Goal: Communication & Community: Answer question/provide support

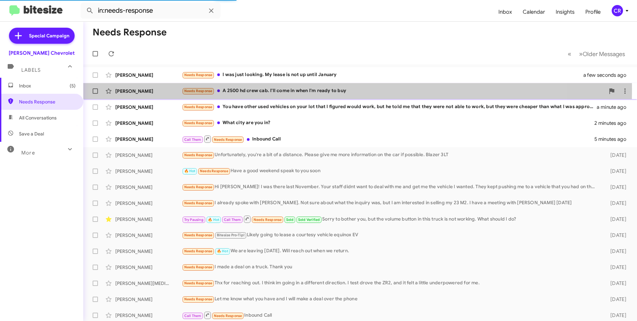
click at [261, 89] on div "Needs Response A 2500 hd crew cab. I'll come in when I'm ready to buy" at bounding box center [393, 91] width 423 height 8
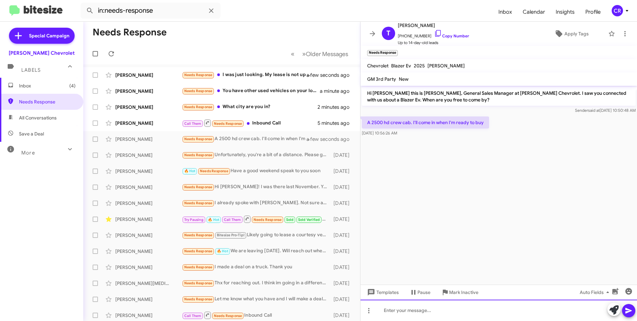
click at [407, 308] on div at bounding box center [499, 309] width 277 height 21
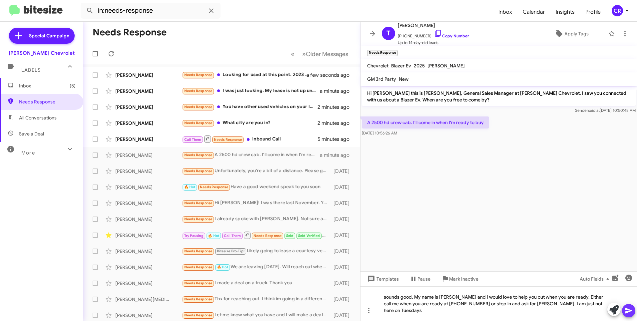
click at [632, 311] on icon at bounding box center [629, 310] width 8 height 8
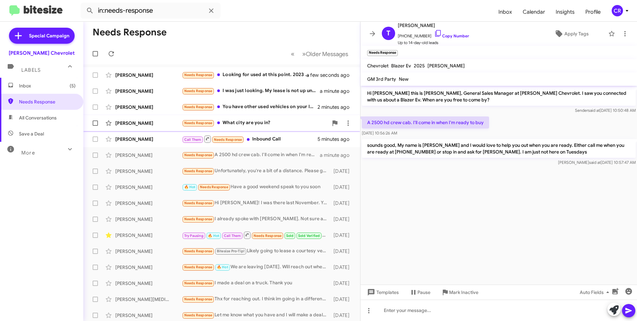
click at [244, 121] on div "Needs Response What city are you in?" at bounding box center [255, 123] width 146 height 8
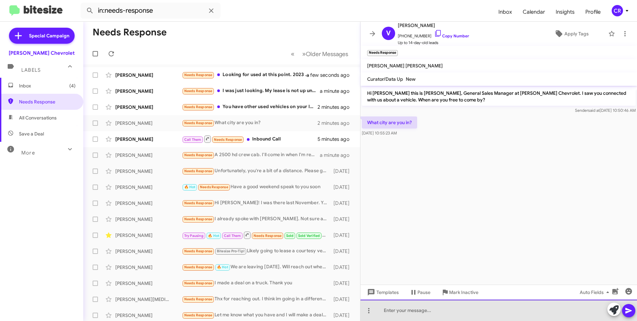
click at [424, 312] on div at bounding box center [499, 309] width 277 height 21
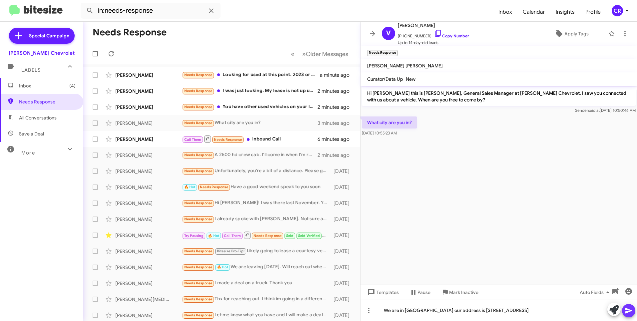
click at [629, 313] on icon at bounding box center [629, 310] width 8 height 8
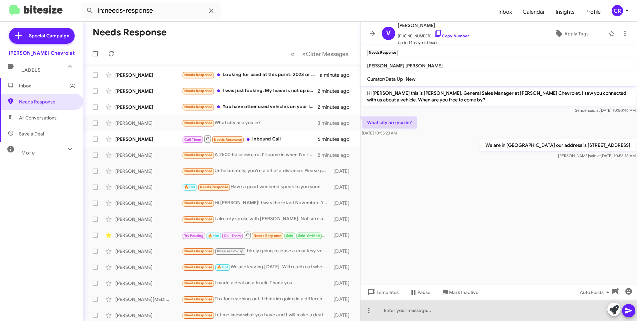
click at [415, 308] on div at bounding box center [499, 309] width 277 height 21
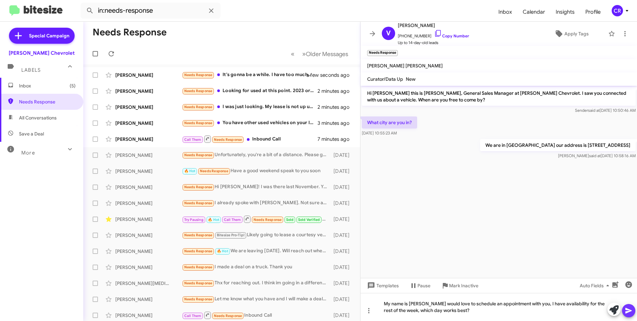
click at [627, 307] on icon at bounding box center [629, 310] width 8 height 8
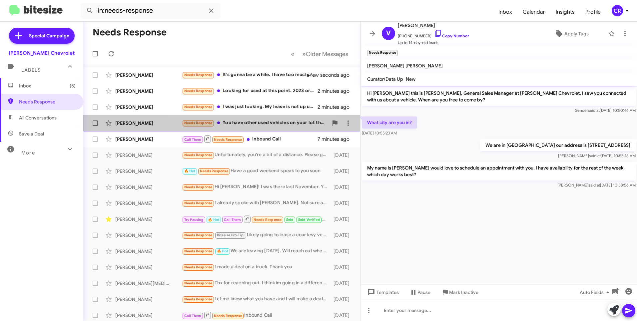
click at [248, 121] on div "Needs Response You have other used vehicles on your lot that I figured would wo…" at bounding box center [255, 123] width 146 height 8
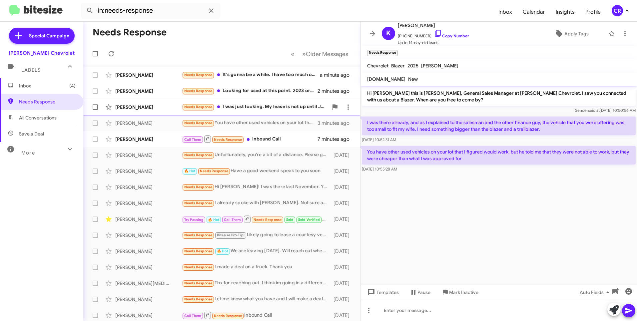
click at [247, 107] on div "Needs Response I was just looking. My lease is not up until January" at bounding box center [255, 107] width 146 height 8
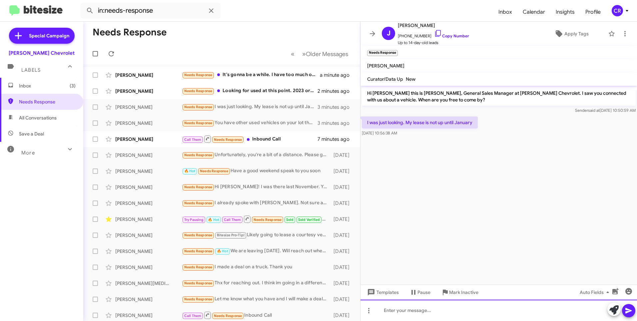
click at [417, 309] on div at bounding box center [499, 309] width 277 height 21
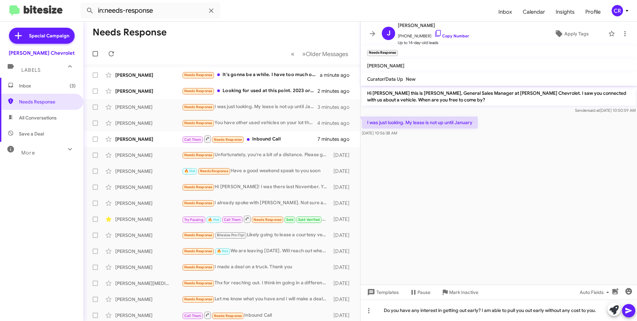
click at [624, 313] on button at bounding box center [628, 310] width 13 height 13
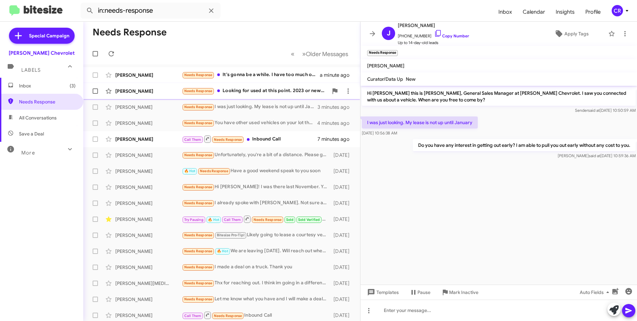
click at [257, 88] on div "Needs Response Looking for used at this point. 2023 or newer with miles under 3…" at bounding box center [255, 91] width 146 height 8
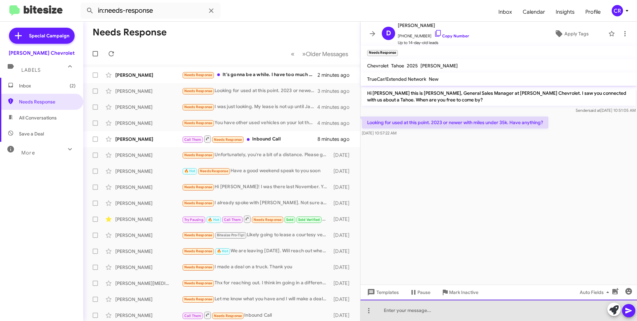
click at [415, 308] on div at bounding box center [499, 309] width 277 height 21
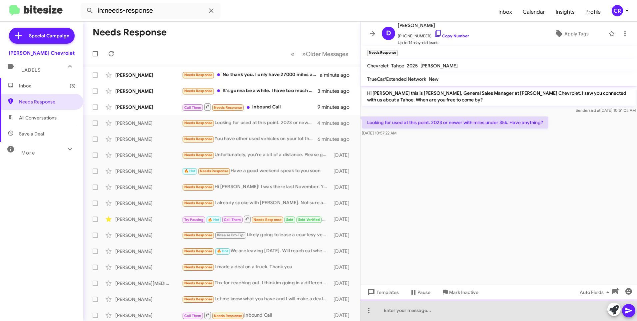
click at [407, 308] on div at bounding box center [499, 309] width 277 height 21
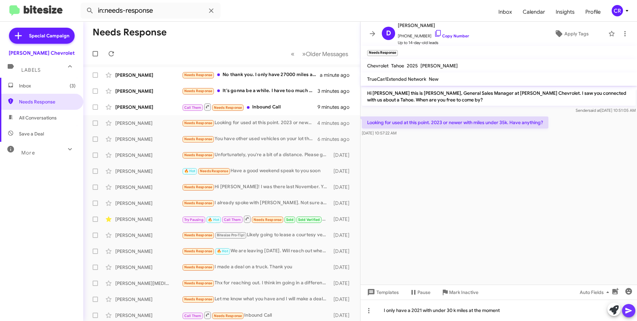
click at [628, 312] on icon at bounding box center [629, 311] width 6 height 6
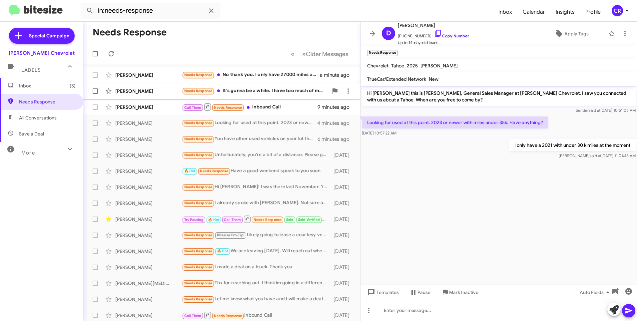
click at [248, 90] on div "Needs Response It's gonna be a while. I have too much of my vehicle still I'm n…" at bounding box center [255, 91] width 146 height 8
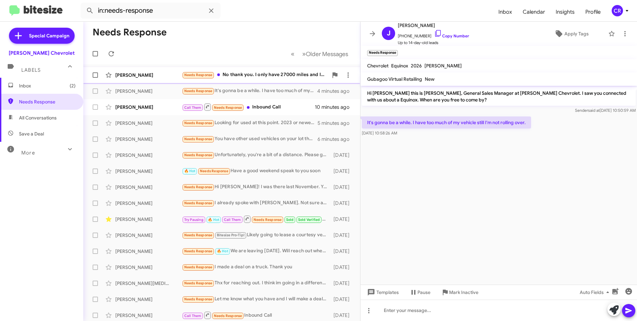
click at [266, 78] on div "Needs Response No thank you. I only have 27000 miles and I know I'm going to ha…" at bounding box center [255, 75] width 146 height 8
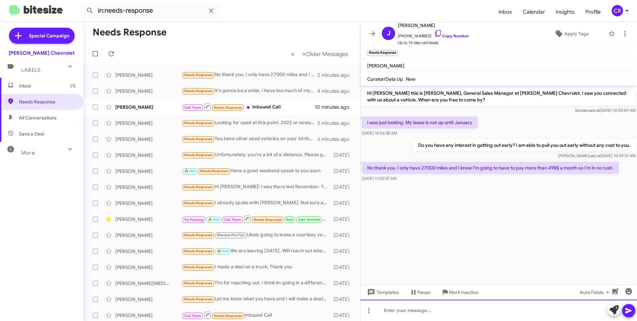
click at [413, 309] on div at bounding box center [499, 309] width 277 height 21
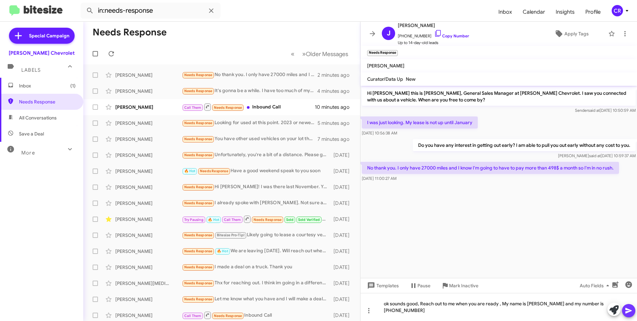
click at [630, 313] on icon at bounding box center [629, 310] width 8 height 8
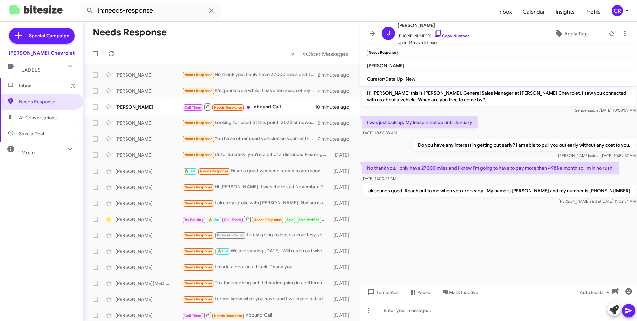
click at [476, 306] on div at bounding box center [499, 309] width 277 height 21
click at [634, 309] on button at bounding box center [628, 310] width 13 height 13
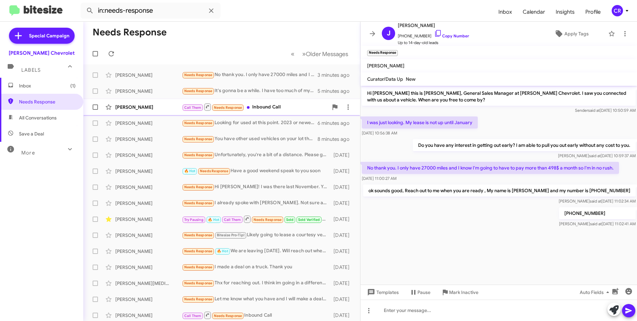
click at [267, 109] on div "Call Them Needs Response Inbound Call" at bounding box center [255, 107] width 146 height 8
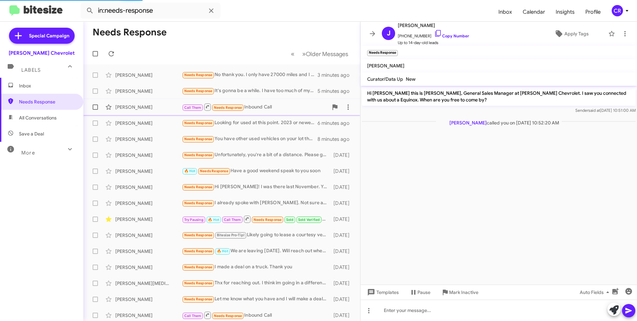
click at [284, 107] on div "Call Them Needs Response Inbound Call" at bounding box center [255, 107] width 146 height 8
click at [448, 35] on link "Copy Number" at bounding box center [451, 35] width 35 height 5
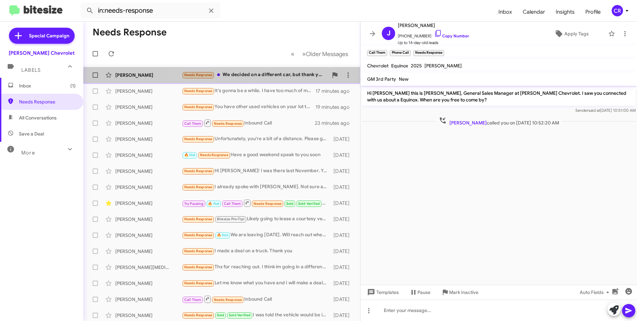
click at [255, 73] on div "Needs Response We decided on a different car, but thank you for reaching out." at bounding box center [255, 75] width 146 height 8
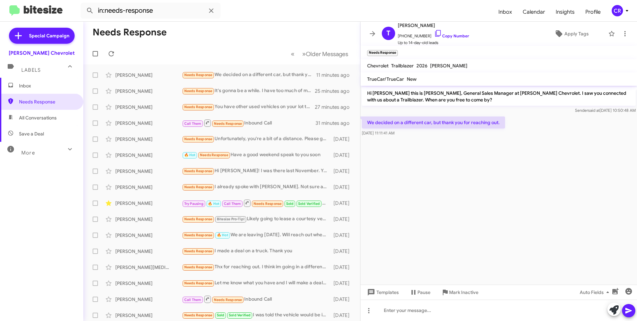
click at [53, 118] on span "All Conversations" at bounding box center [38, 117] width 38 height 7
type input "in:all-conversations"
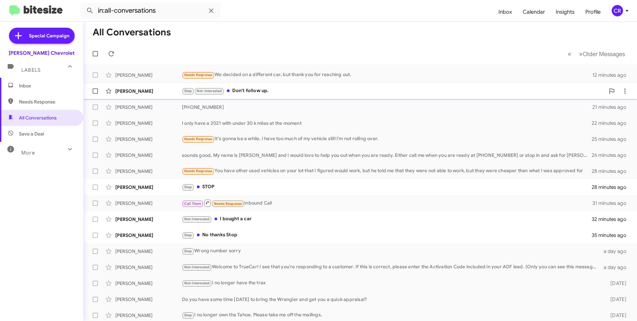
click at [266, 91] on div "Stop Not-Interested Don't follow up." at bounding box center [393, 91] width 423 height 8
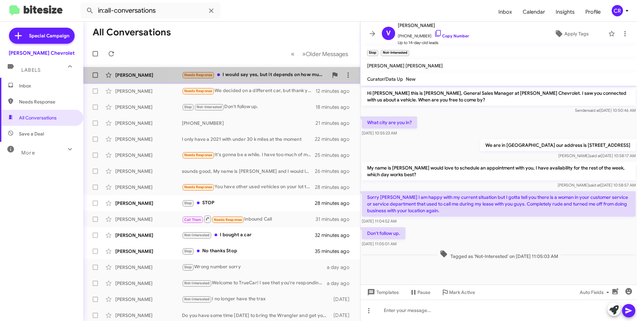
click at [265, 75] on div "Needs Response I would say yes, but it depends on how much negative equity woul…" at bounding box center [255, 75] width 146 height 8
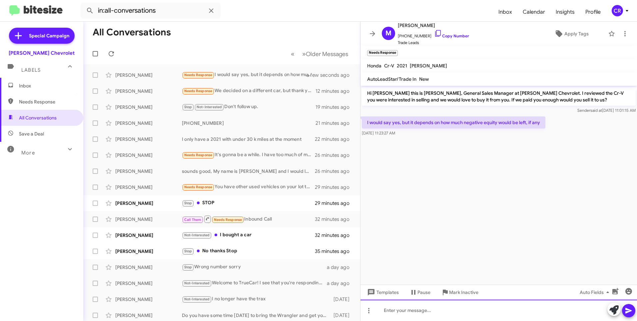
click at [407, 311] on div at bounding box center [499, 309] width 277 height 21
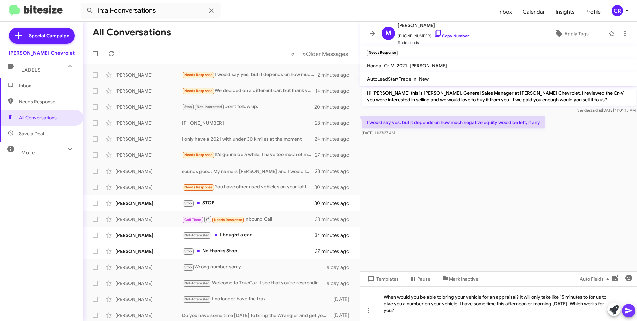
click at [633, 313] on button at bounding box center [628, 310] width 13 height 13
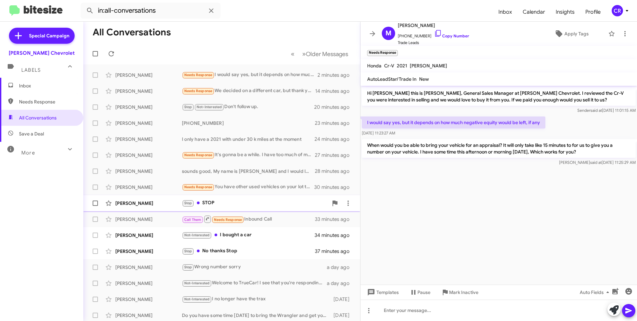
click at [223, 198] on div "[PERSON_NAME] Stop STOP 30 minutes ago" at bounding box center [222, 202] width 266 height 13
click at [239, 203] on div "Stop STOP" at bounding box center [255, 203] width 146 height 8
click at [243, 237] on div "Not-Interested I bought a car" at bounding box center [255, 235] width 146 height 8
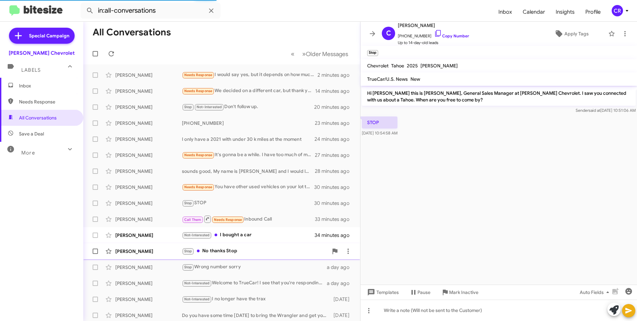
click at [237, 249] on div "Stop No thanks Stop" at bounding box center [255, 251] width 146 height 8
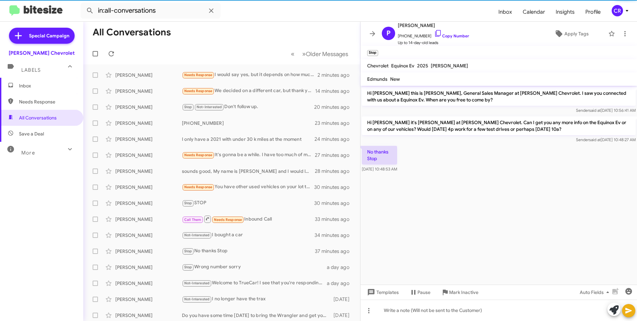
click at [48, 101] on span "Needs Response" at bounding box center [47, 101] width 57 height 7
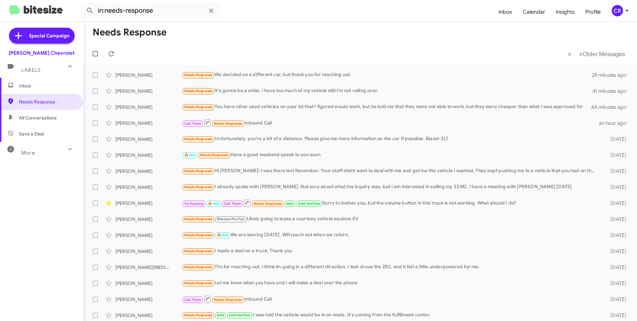
click at [40, 120] on span "All Conversations" at bounding box center [38, 117] width 38 height 7
type input "in:all-conversations"
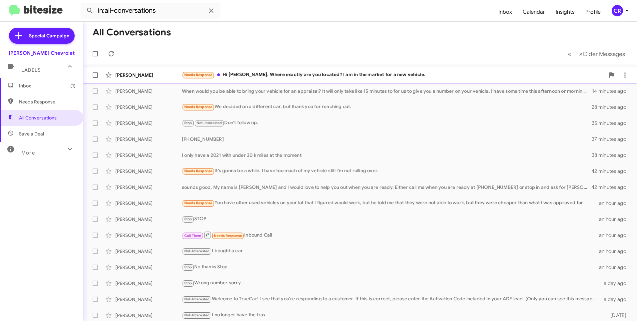
click at [273, 74] on div "Needs Response Hi [PERSON_NAME]. Where exactly are you located? I am in the mar…" at bounding box center [393, 75] width 423 height 8
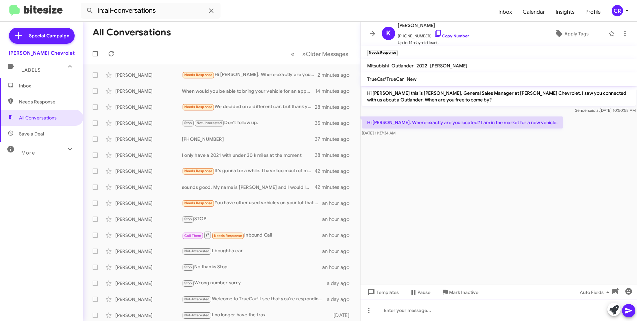
click at [428, 311] on div at bounding box center [499, 309] width 277 height 21
click at [628, 313] on icon at bounding box center [629, 310] width 8 height 8
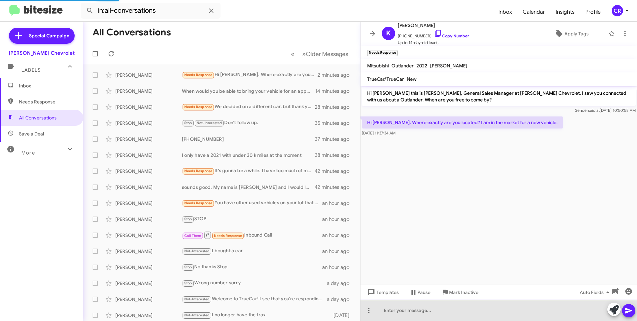
click at [423, 311] on div at bounding box center [499, 309] width 277 height 21
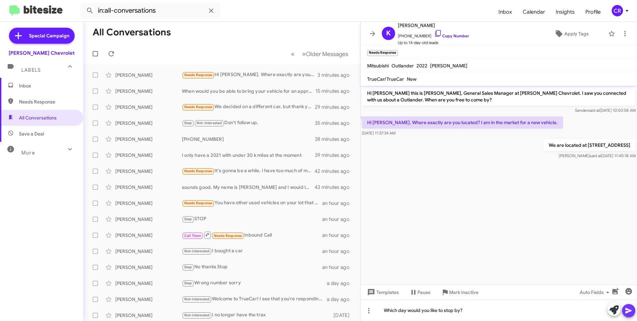
click at [628, 309] on icon at bounding box center [629, 311] width 6 height 6
click at [451, 35] on link "Copy Number" at bounding box center [451, 35] width 35 height 5
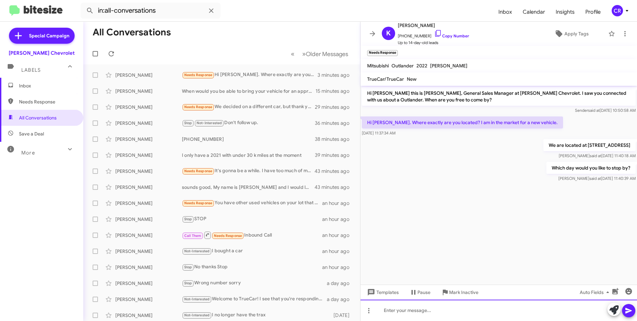
click at [413, 313] on div at bounding box center [499, 309] width 277 height 21
click at [631, 307] on icon at bounding box center [629, 310] width 8 height 8
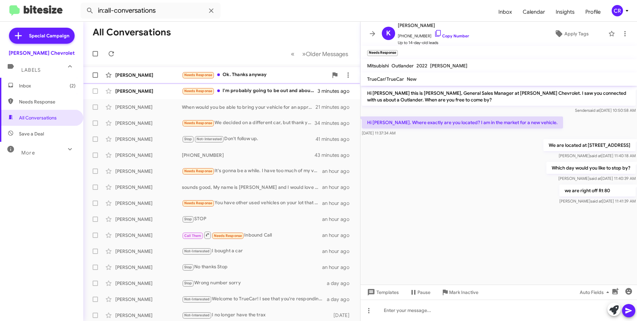
click at [240, 74] on div "Needs Response Ok. Thanks anyway" at bounding box center [255, 75] width 146 height 8
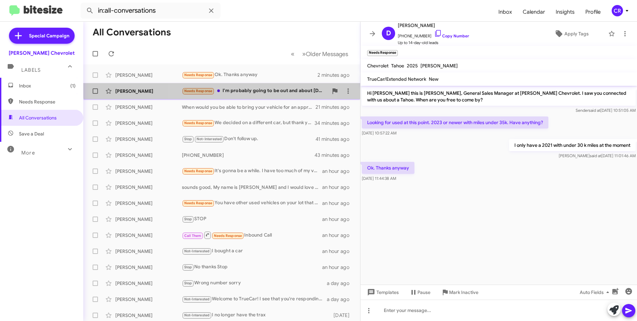
click at [252, 87] on div "Needs Response I'm probably going to be out and about [DATE]. Not sure what tim…" at bounding box center [255, 91] width 146 height 8
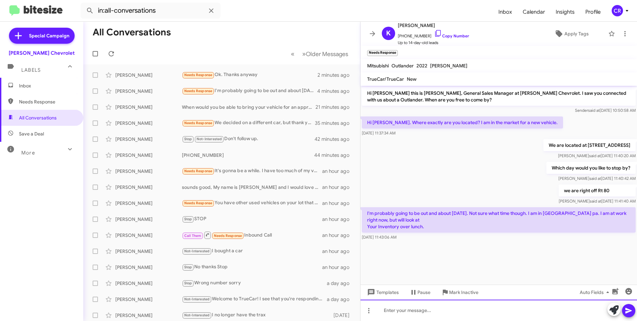
click at [417, 309] on div at bounding box center [499, 309] width 277 height 21
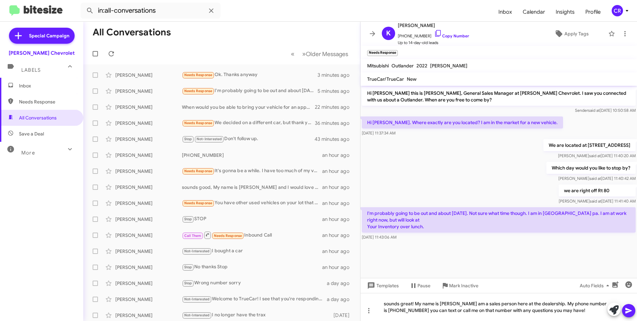
click at [627, 308] on icon at bounding box center [629, 310] width 8 height 8
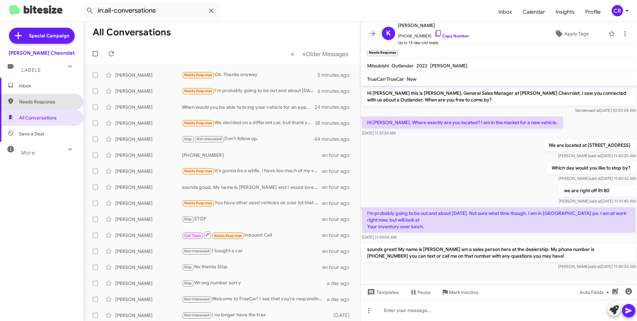
click at [50, 95] on span "Needs Response" at bounding box center [41, 102] width 83 height 16
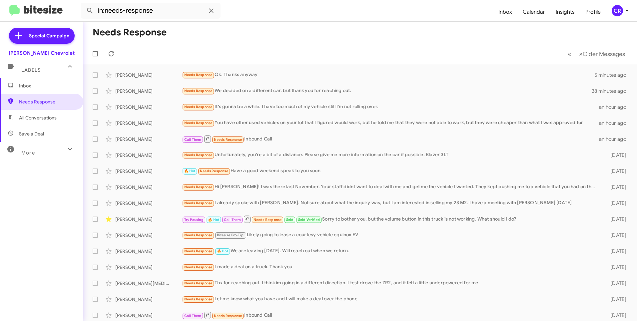
click at [46, 118] on span "All Conversations" at bounding box center [38, 117] width 38 height 7
type input "in:all-conversations"
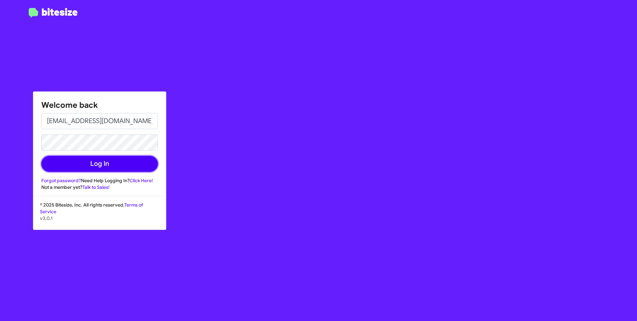
click at [89, 167] on button "Log In" at bounding box center [99, 164] width 117 height 16
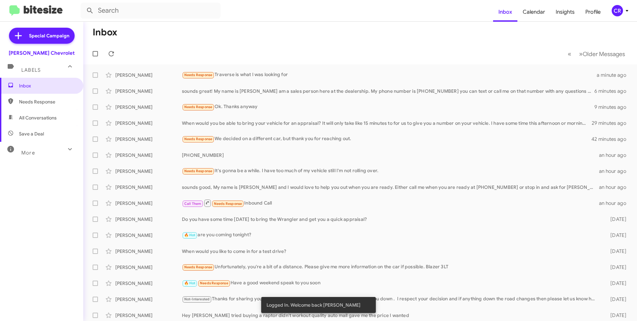
click at [49, 102] on span "Needs Response" at bounding box center [47, 101] width 57 height 7
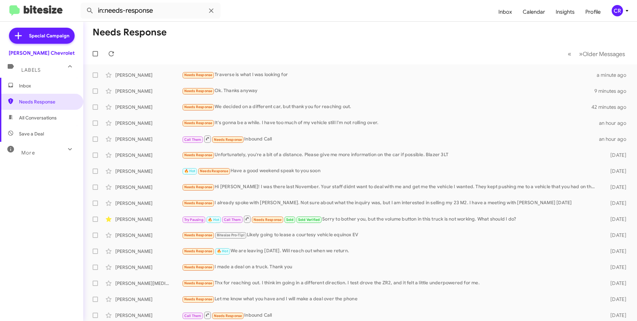
click at [45, 116] on span "All Conversations" at bounding box center [38, 117] width 38 height 7
type input "in:all-conversations"
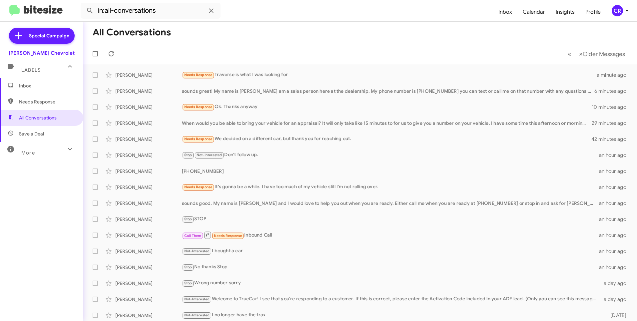
click at [44, 87] on span "Inbox" at bounding box center [47, 85] width 57 height 7
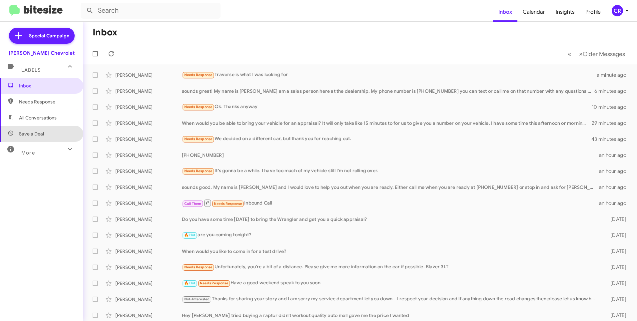
click at [41, 129] on span "Save a Deal" at bounding box center [41, 134] width 83 height 16
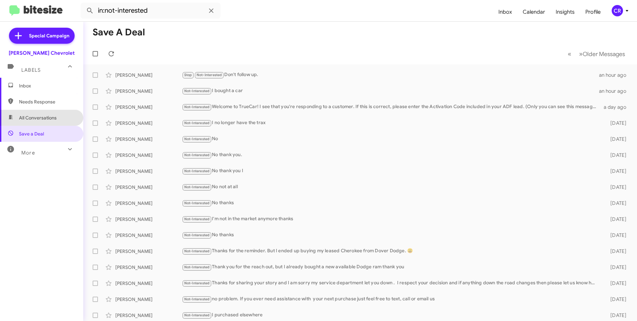
click at [45, 121] on span "All Conversations" at bounding box center [41, 118] width 83 height 16
type input "in:all-conversations"
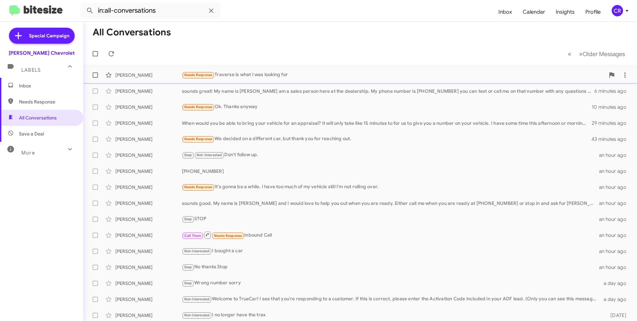
click at [243, 75] on div "Needs Response Traverse is what I was looking for" at bounding box center [393, 75] width 423 height 8
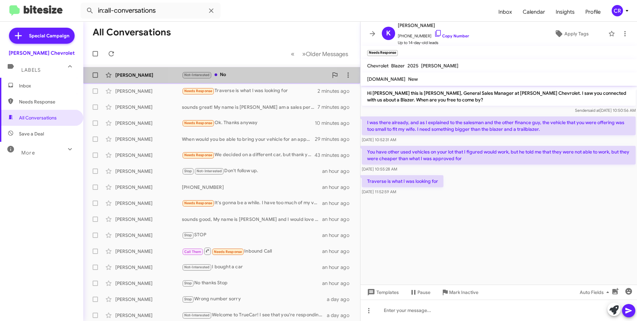
click at [232, 70] on div "[PERSON_NAME] Not-Interested No a few seconds ago" at bounding box center [222, 74] width 266 height 13
